Goal: Navigation & Orientation: Find specific page/section

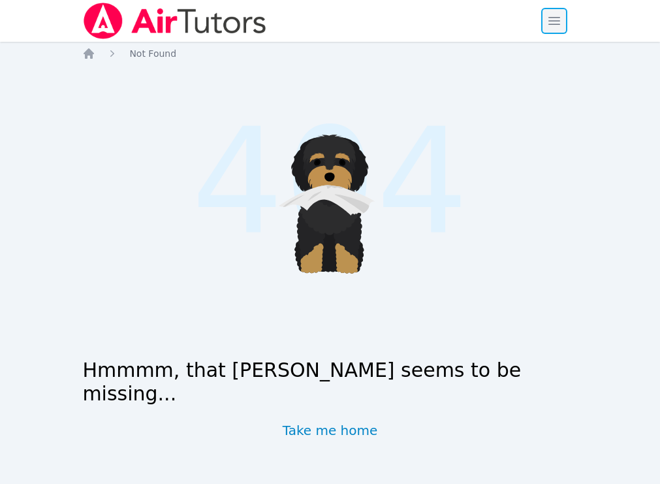
click at [565, 14] on span "button" at bounding box center [554, 21] width 29 height 29
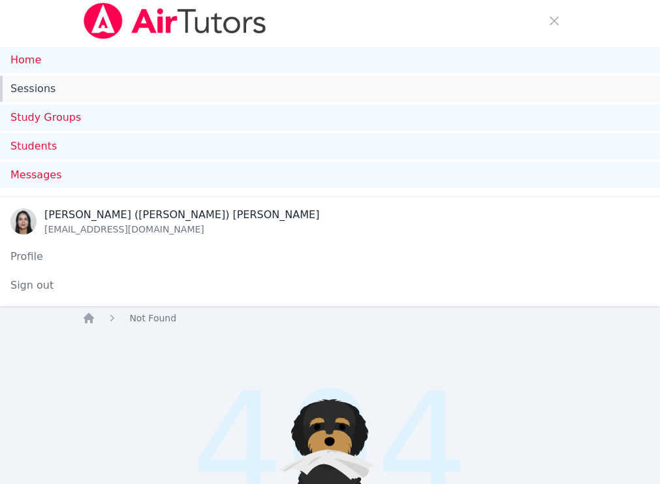
click at [72, 91] on link "Sessions" at bounding box center [330, 89] width 660 height 26
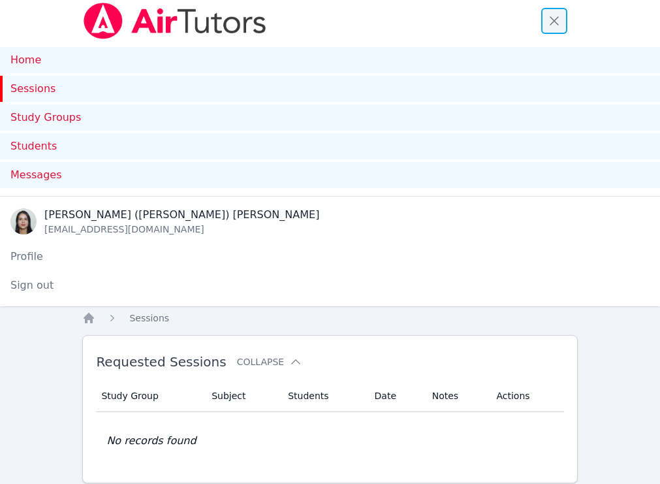
click at [557, 12] on span "button" at bounding box center [554, 21] width 29 height 29
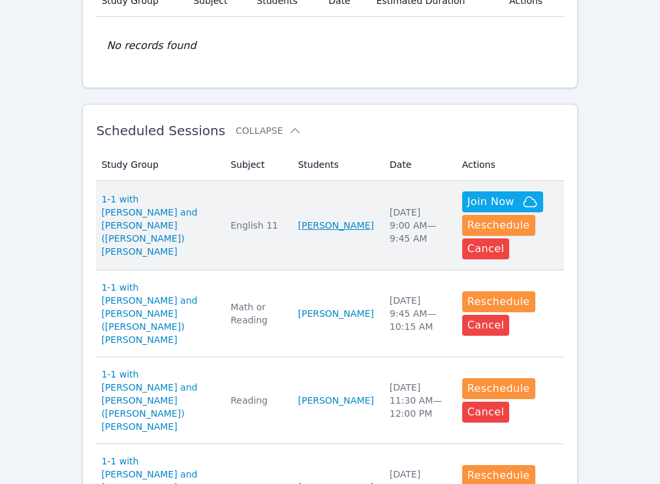
scroll to position [322, 0]
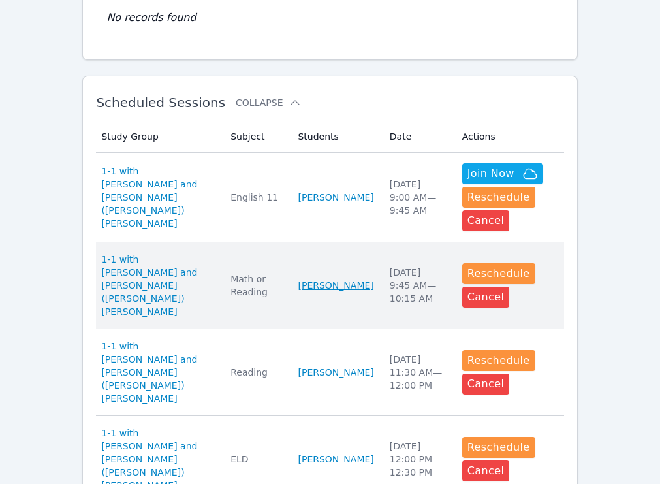
click at [330, 279] on link "Harel Shoham" at bounding box center [336, 285] width 76 height 13
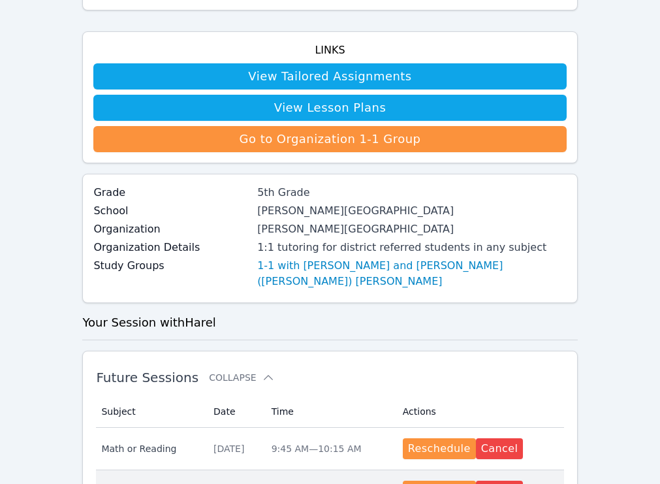
scroll to position [329, 0]
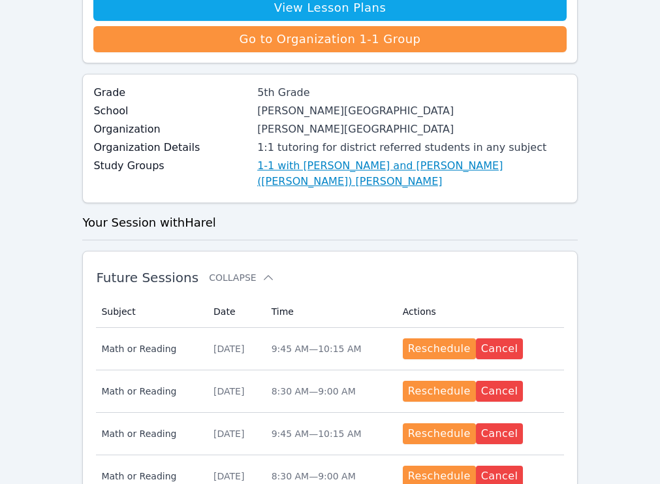
click at [359, 168] on link "1-1 with [PERSON_NAME] and [PERSON_NAME] ([PERSON_NAME]) [PERSON_NAME]" at bounding box center [411, 173] width 309 height 31
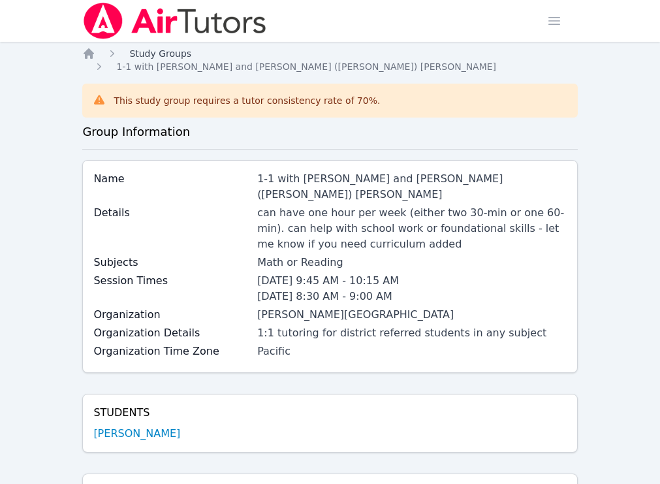
click at [149, 55] on span "Study Groups" at bounding box center [160, 53] width 62 height 10
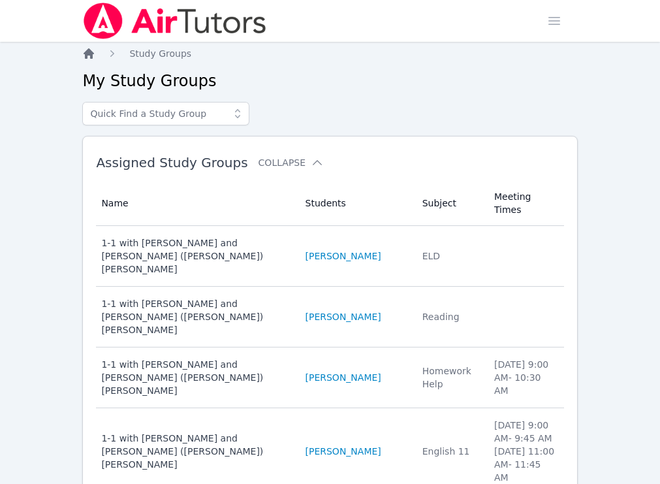
click at [92, 55] on icon "Breadcrumb" at bounding box center [89, 53] width 10 height 10
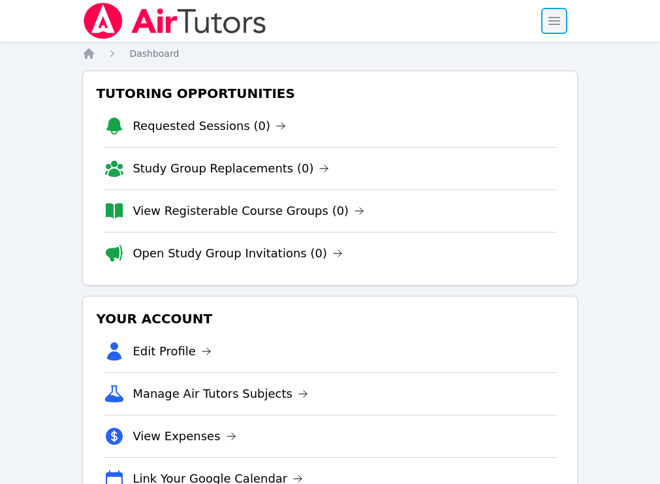
click at [561, 25] on span "button" at bounding box center [554, 21] width 29 height 29
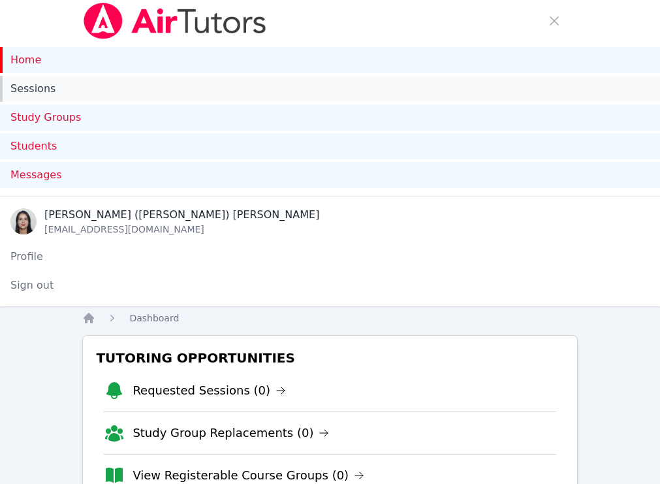
click at [49, 91] on link "Sessions" at bounding box center [330, 89] width 660 height 26
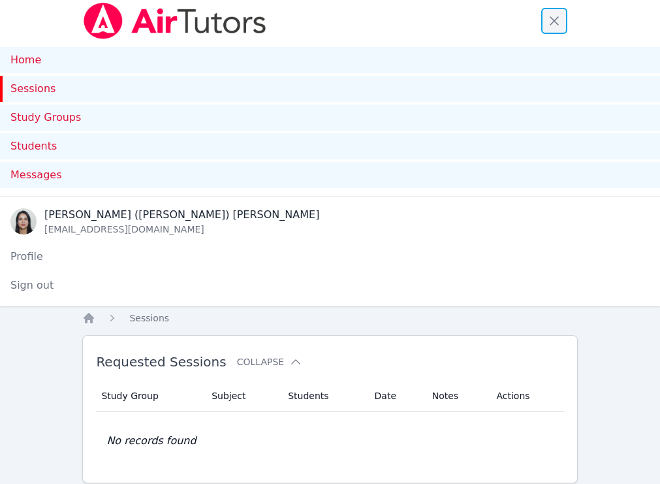
click at [553, 11] on span "button" at bounding box center [554, 21] width 29 height 29
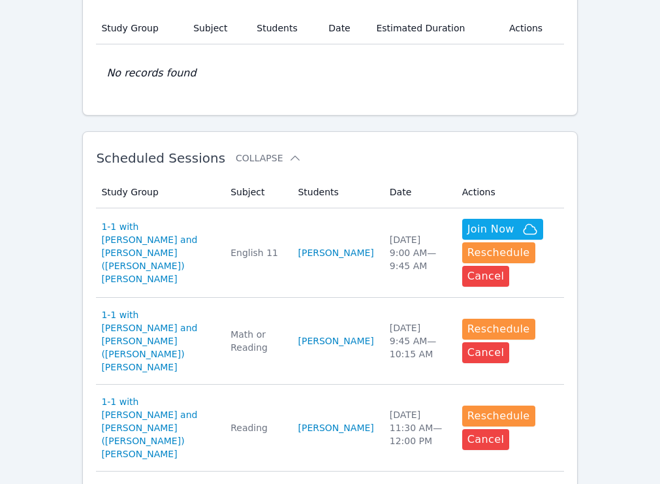
scroll to position [291, 0]
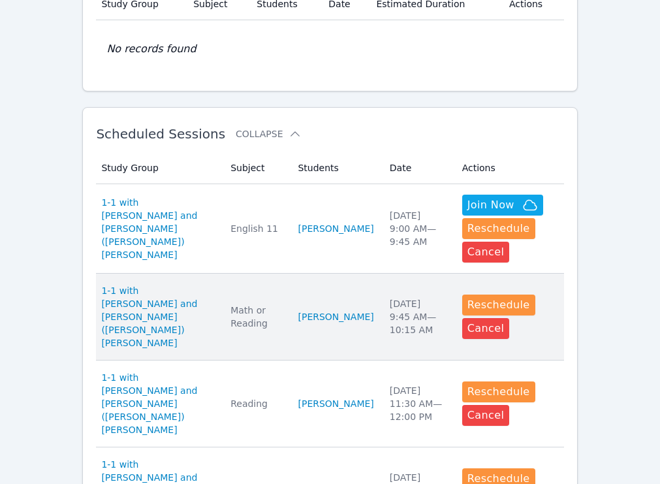
click at [290, 285] on td "Students Harel Shoham" at bounding box center [335, 316] width 91 height 87
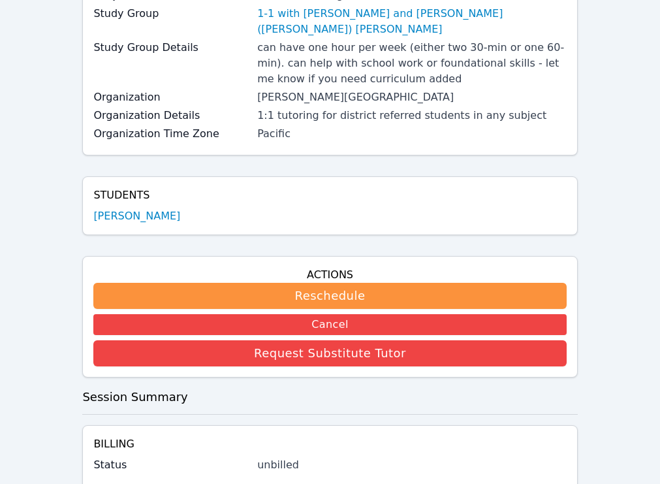
scroll to position [345, 0]
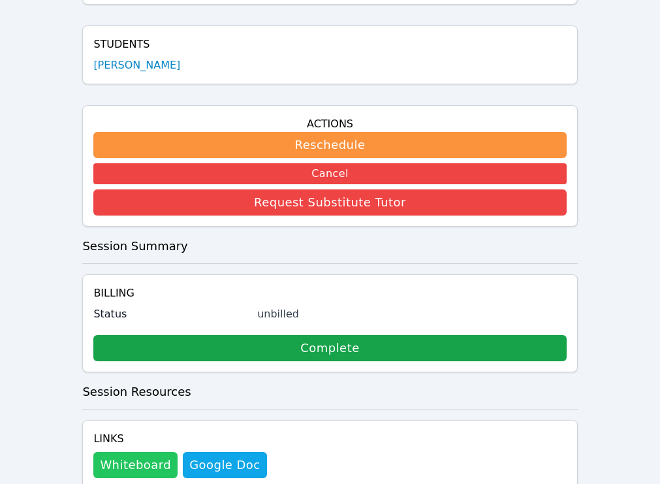
click at [150, 452] on button "Whiteboard" at bounding box center [135, 465] width 84 height 26
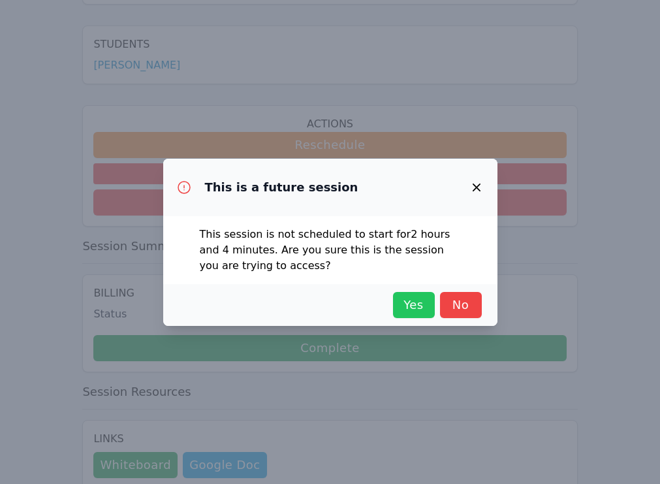
click at [426, 309] on span "Yes" at bounding box center [413, 305] width 29 height 18
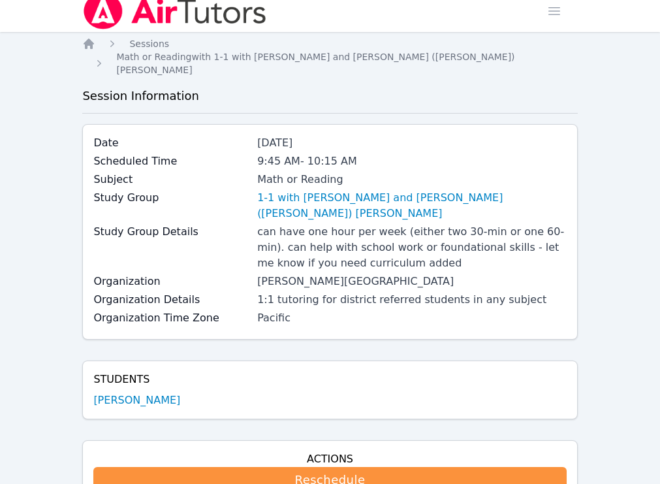
scroll to position [0, 0]
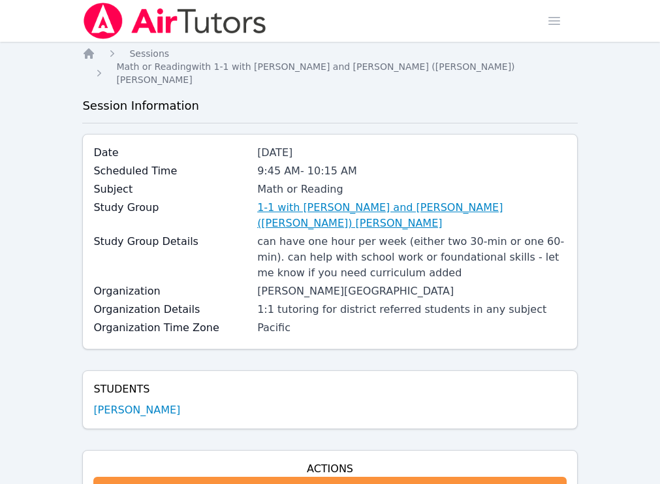
click at [310, 200] on link "1-1 with [PERSON_NAME] and [PERSON_NAME] ([PERSON_NAME]) [PERSON_NAME]" at bounding box center [411, 215] width 309 height 31
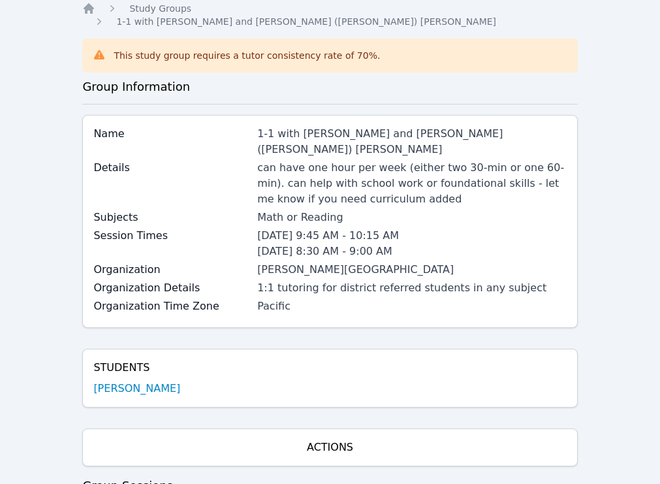
scroll to position [31, 0]
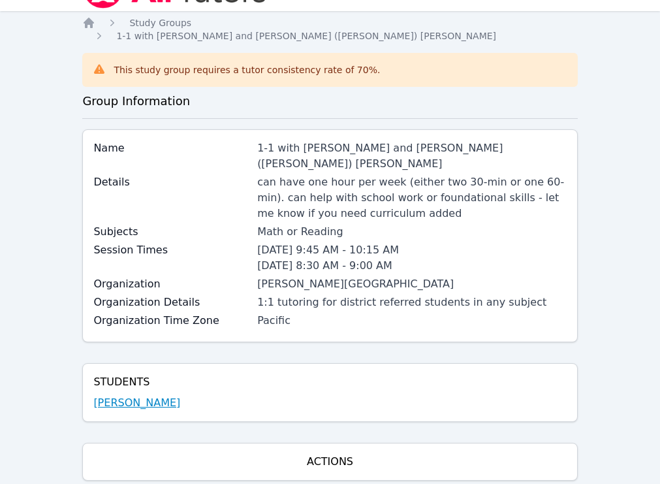
click at [137, 395] on link "[PERSON_NAME]" at bounding box center [136, 403] width 87 height 16
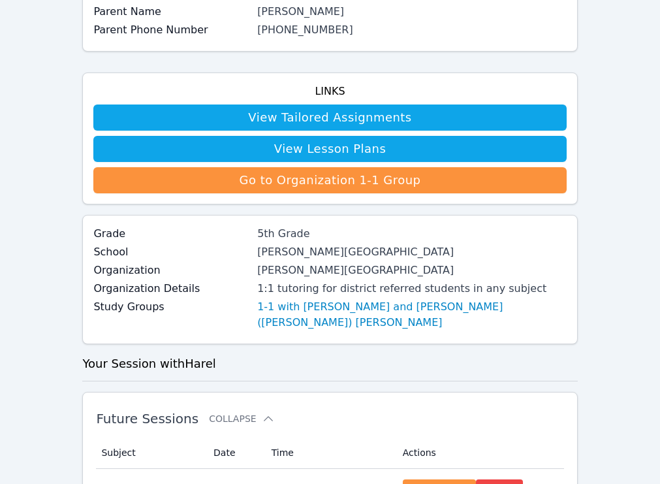
scroll to position [193, 0]
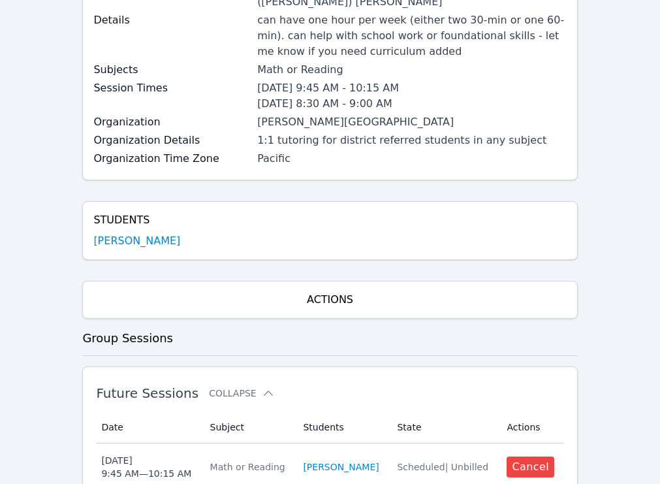
scroll to position [31, 0]
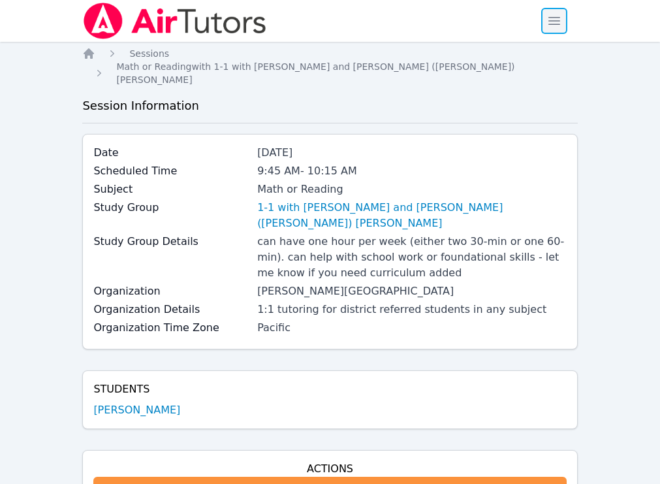
click at [547, 16] on span "button" at bounding box center [554, 21] width 29 height 29
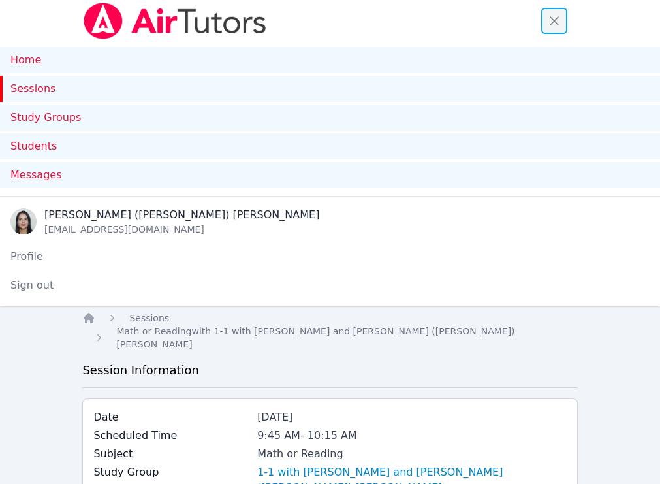
click at [556, 17] on span "button" at bounding box center [554, 21] width 29 height 29
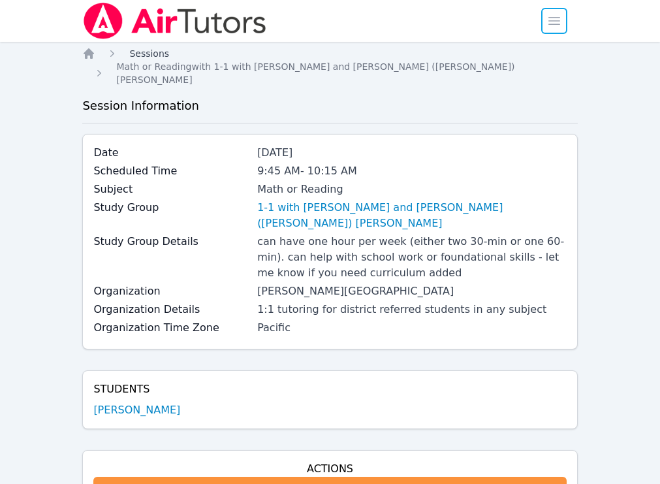
click at [161, 52] on span "Sessions" at bounding box center [149, 53] width 40 height 10
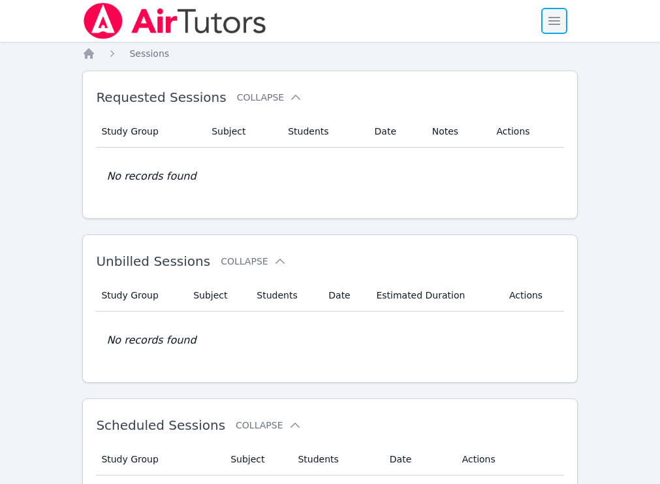
click at [555, 18] on span "button" at bounding box center [554, 21] width 29 height 29
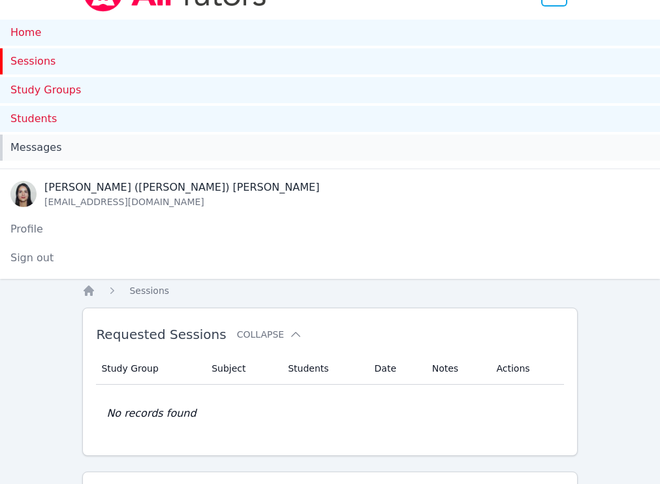
scroll to position [4, 0]
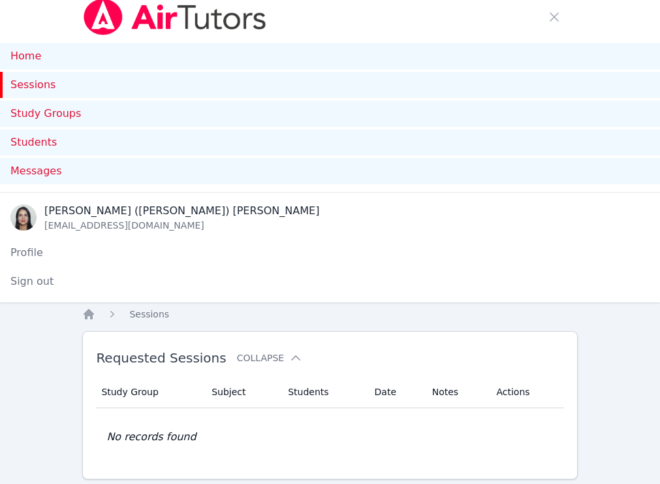
click at [159, 28] on img at bounding box center [174, 17] width 185 height 37
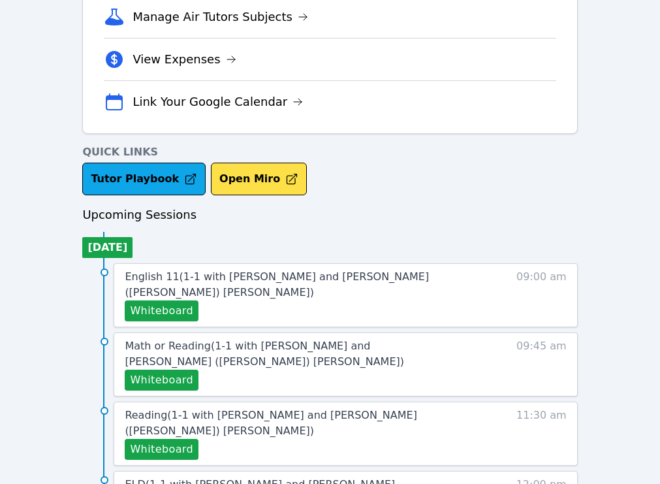
scroll to position [705, 0]
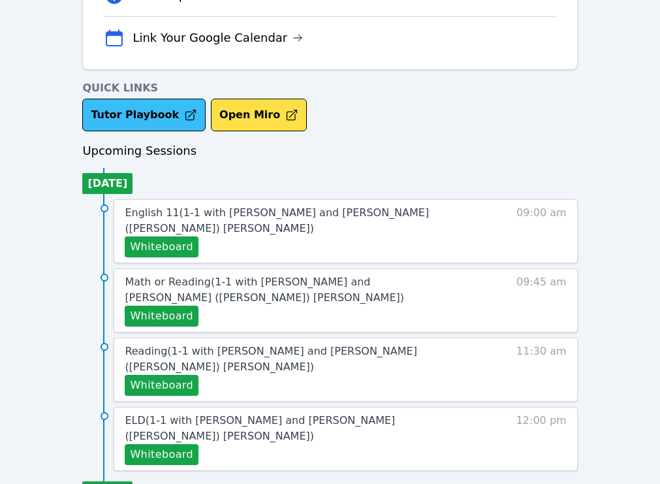
click at [149, 122] on link "Tutor Playbook" at bounding box center [143, 115] width 123 height 33
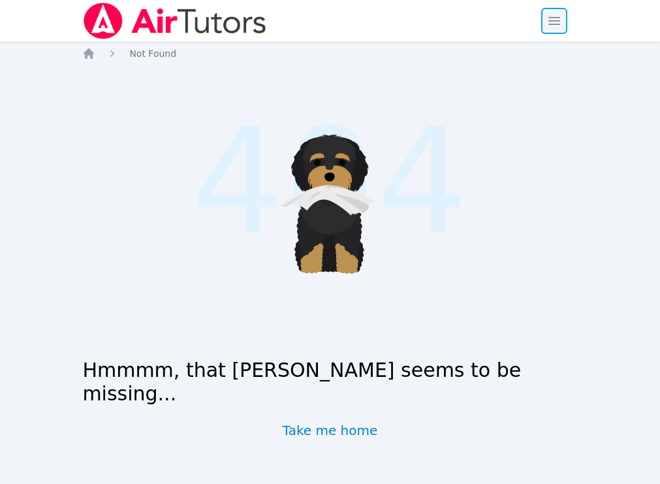
click at [559, 13] on span "button" at bounding box center [554, 21] width 29 height 29
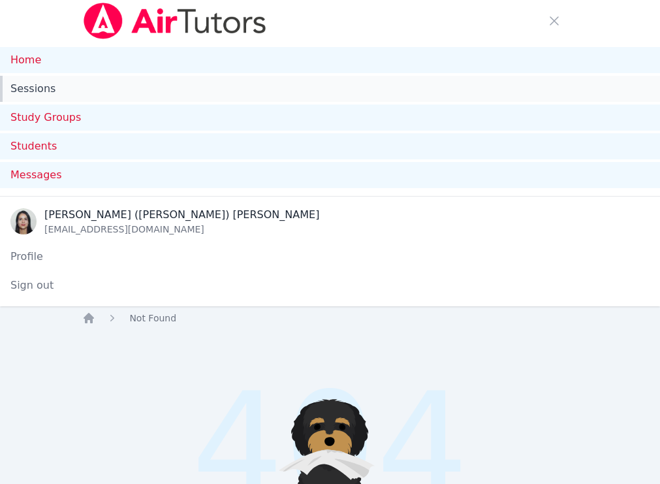
click at [126, 79] on link "Sessions" at bounding box center [330, 89] width 660 height 26
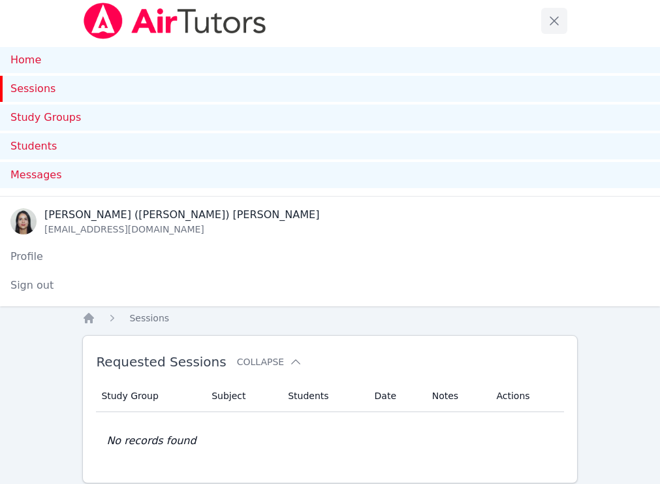
click at [557, 15] on span "button" at bounding box center [554, 21] width 29 height 29
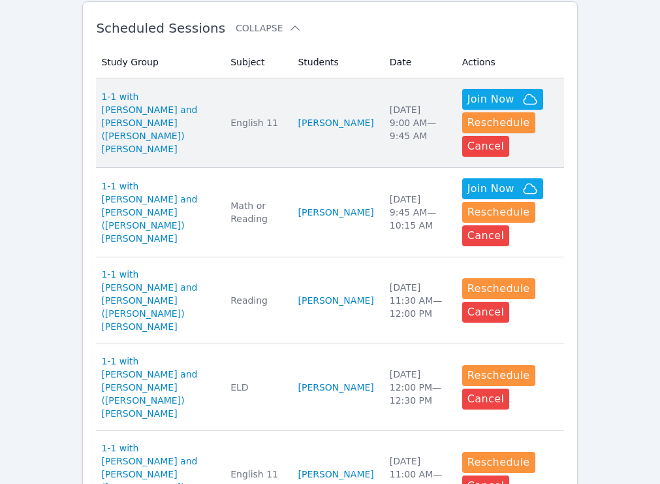
scroll to position [334, 0]
